Goal: Task Accomplishment & Management: Manage account settings

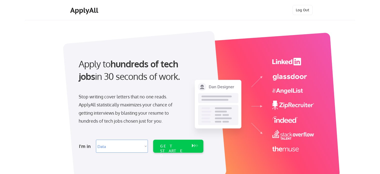
select select ""data_science___analytics""
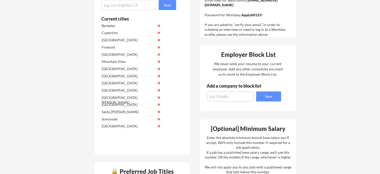
scroll to position [50, 0]
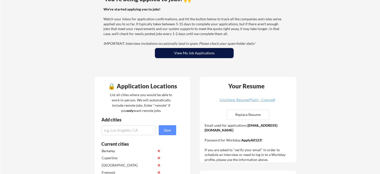
click at [180, 54] on button "View My Job Applications" at bounding box center [194, 53] width 79 height 10
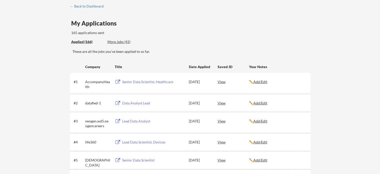
scroll to position [100, 0]
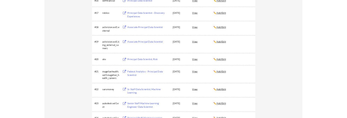
scroll to position [1853, 0]
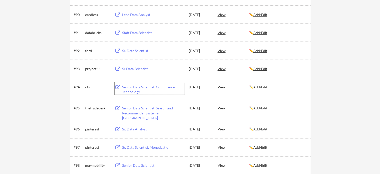
click at [142, 85] on div "Senior Data Scientist, Compliance Technology" at bounding box center [153, 90] width 62 height 10
